Goal: Task Accomplishment & Management: Use online tool/utility

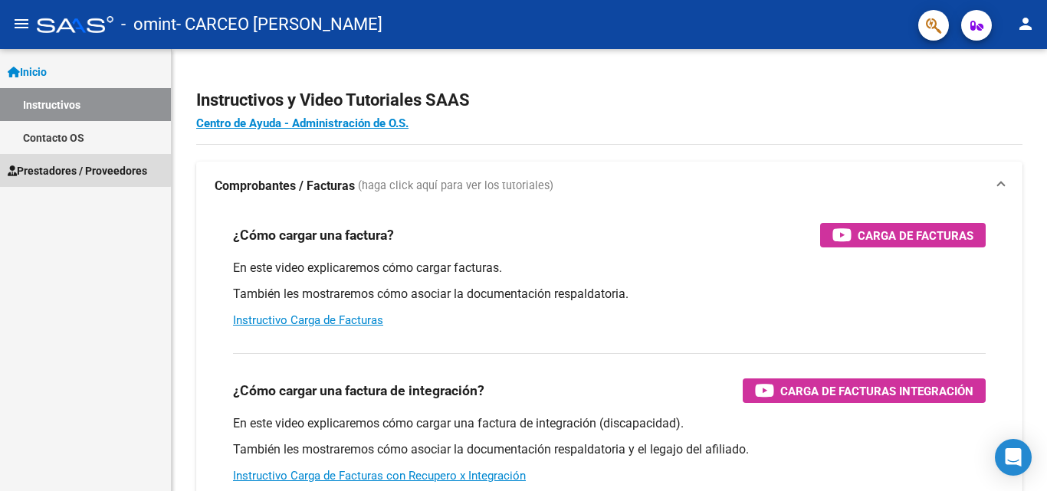
click at [58, 168] on span "Prestadores / Proveedores" at bounding box center [78, 171] width 140 height 17
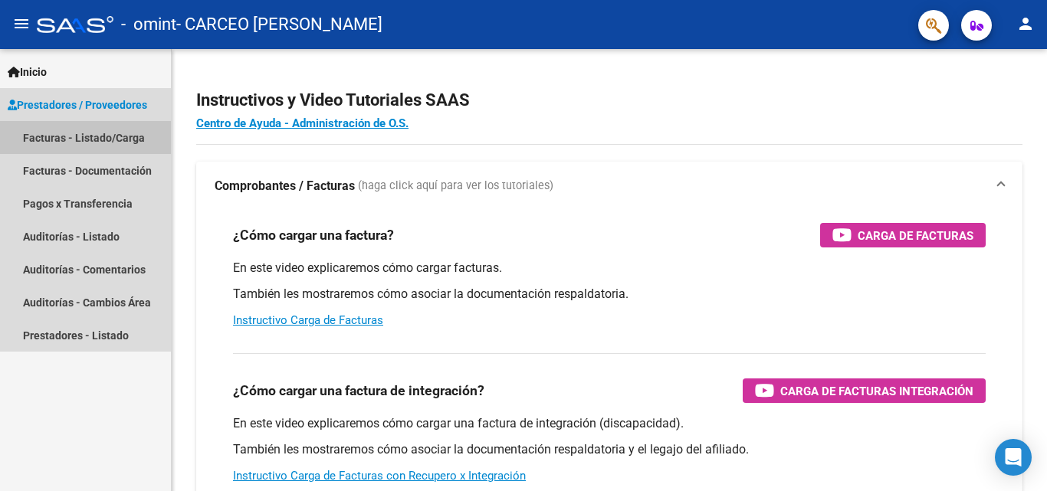
click at [51, 136] on link "Facturas - Listado/Carga" at bounding box center [85, 137] width 171 height 33
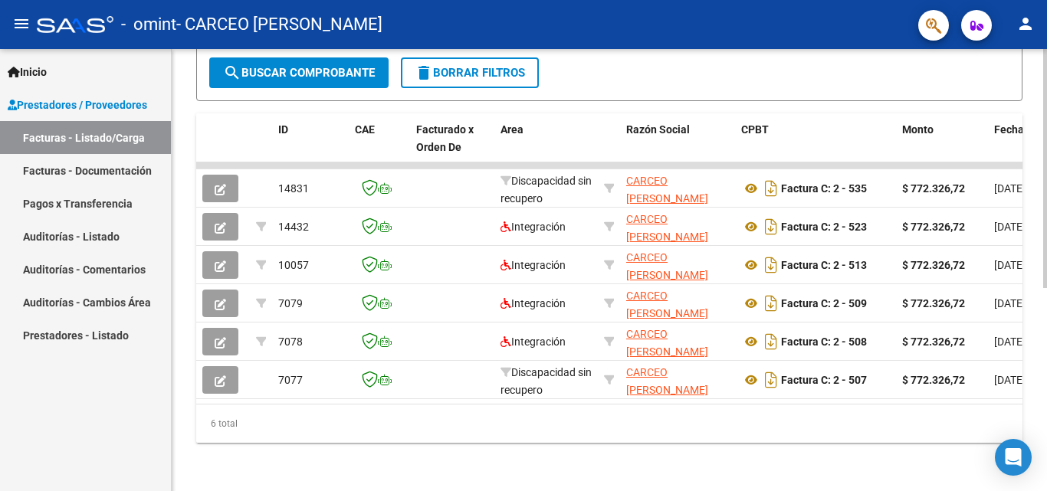
scroll to position [367, 0]
click at [1040, 297] on div "Video tutorial PRESTADORES -> Listado de CPBTs Emitidos por Prestadores / Prove…" at bounding box center [611, 88] width 879 height 806
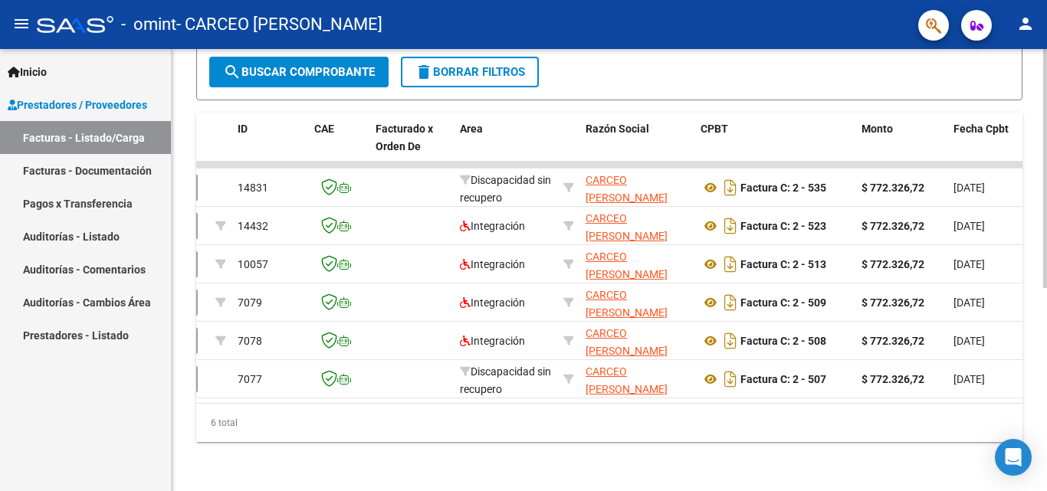
scroll to position [0, 0]
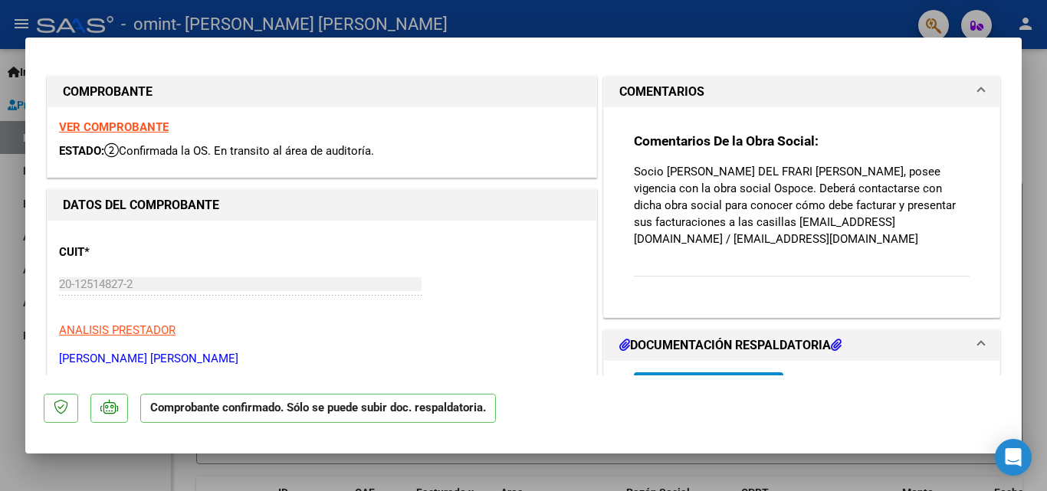
click at [103, 125] on strong "VER COMPROBANTE" at bounding box center [114, 127] width 110 height 14
click at [115, 132] on strong "VER COMPROBANTE" at bounding box center [114, 127] width 110 height 14
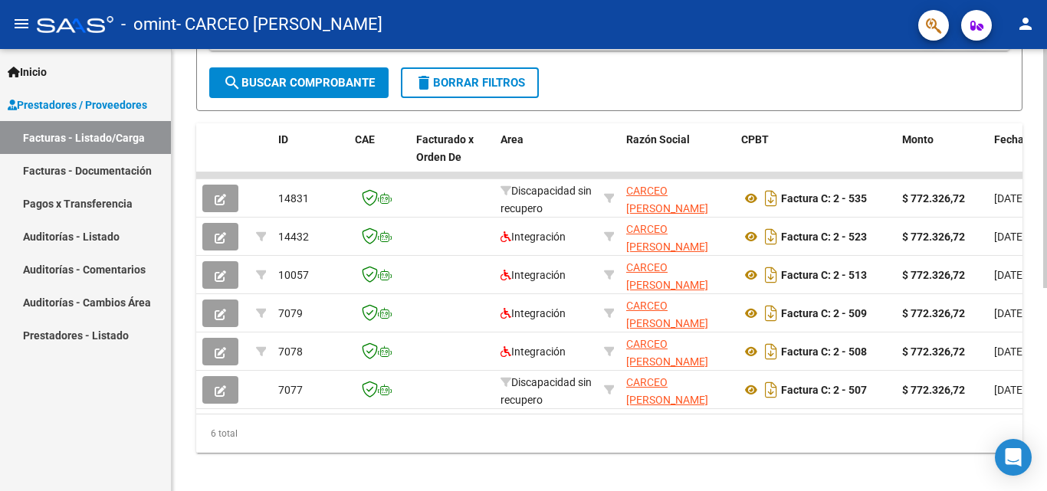
scroll to position [338, 0]
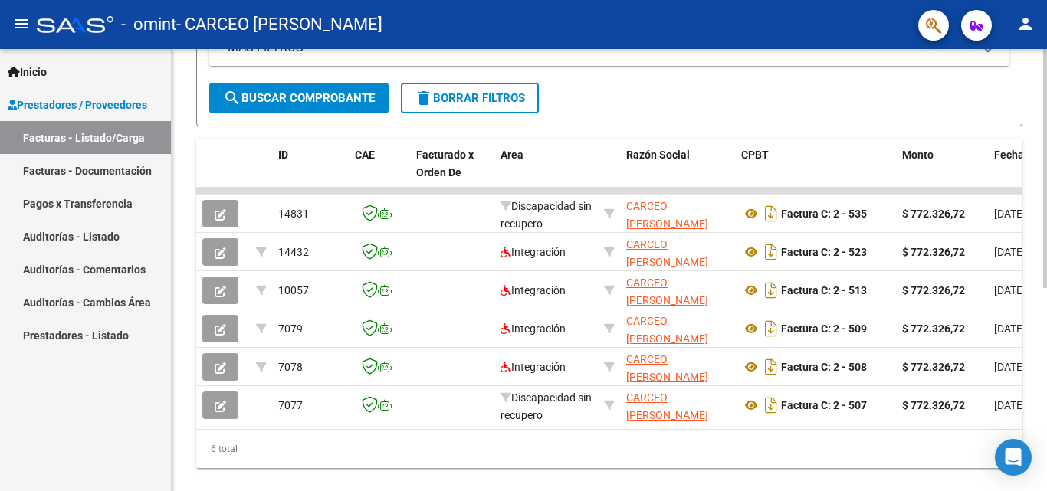
click at [1045, 317] on div at bounding box center [1045, 357] width 4 height 239
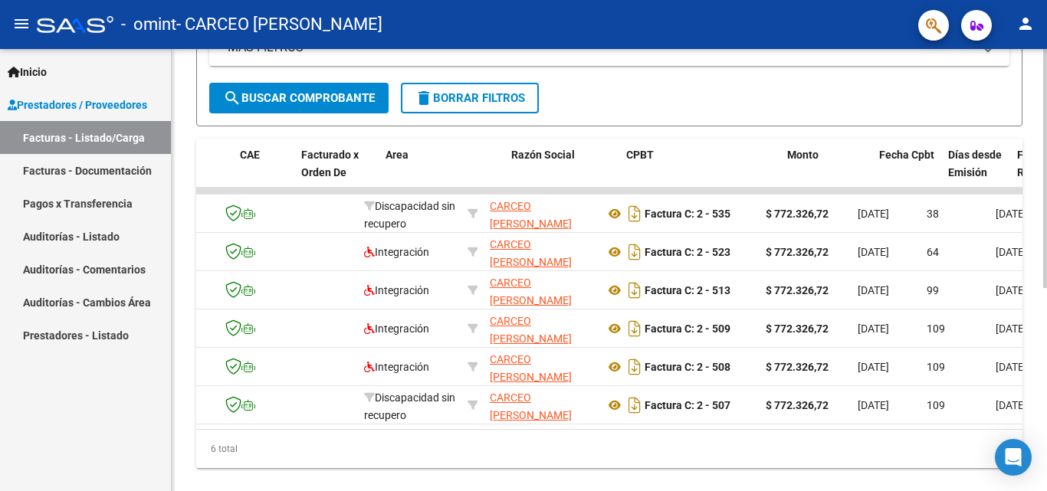
scroll to position [0, 0]
